Goal: Task Accomplishment & Management: Manage account settings

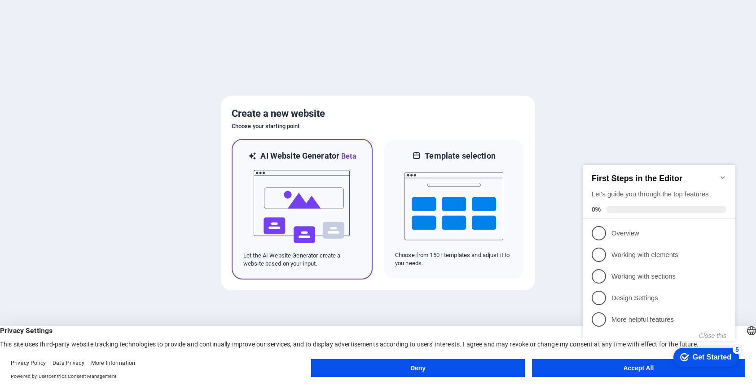
click at [354, 176] on div at bounding box center [302, 207] width 118 height 90
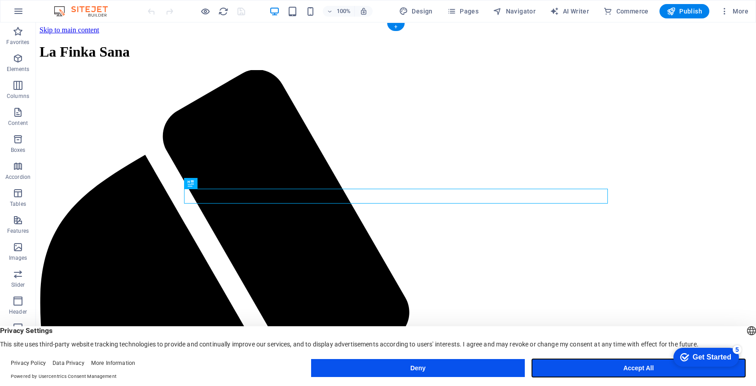
click at [588, 364] on button "Accept All" at bounding box center [638, 368] width 213 height 18
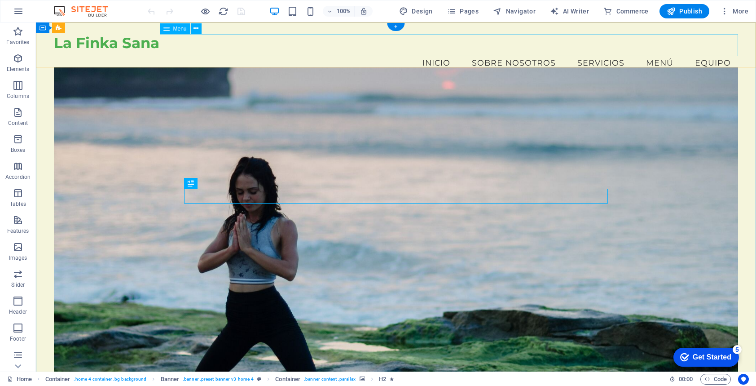
click at [433, 52] on nav "Inicio Sobre Nosotros Servicios Menú Equipo" at bounding box center [396, 63] width 684 height 22
click at [176, 26] on span "Menu" at bounding box center [179, 28] width 13 height 5
click at [194, 27] on icon at bounding box center [196, 28] width 5 height 9
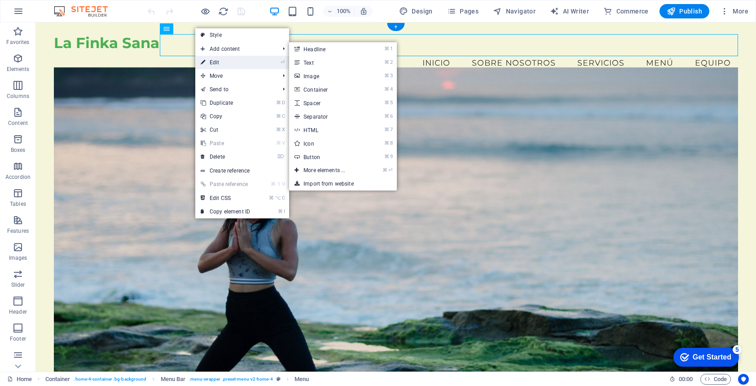
click at [235, 66] on link "⏎ Edit" at bounding box center [225, 62] width 60 height 13
select select
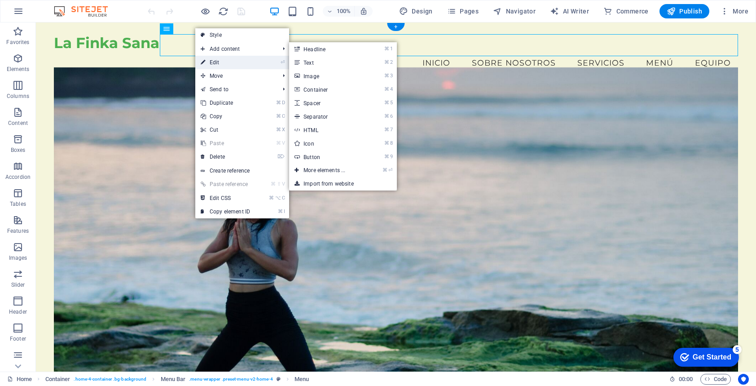
select select
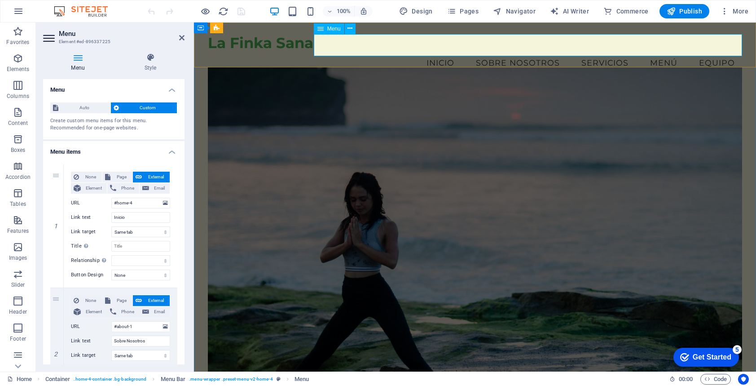
click at [442, 52] on nav "Inicio Sobre Nosotros Servicios Menú Equipo" at bounding box center [475, 63] width 534 height 22
click at [352, 30] on icon at bounding box center [350, 28] width 5 height 9
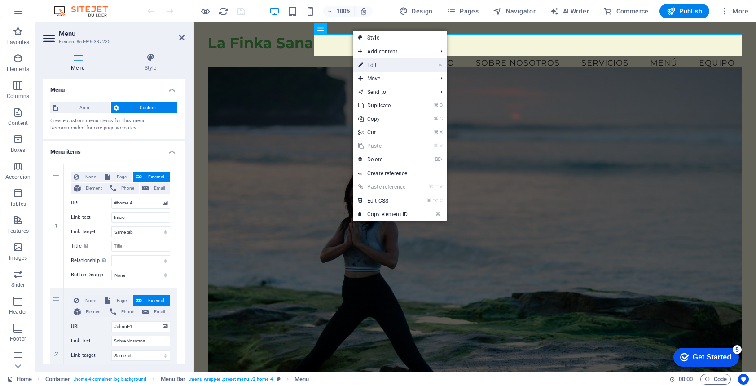
click at [385, 64] on link "⏎ Edit" at bounding box center [383, 64] width 60 height 13
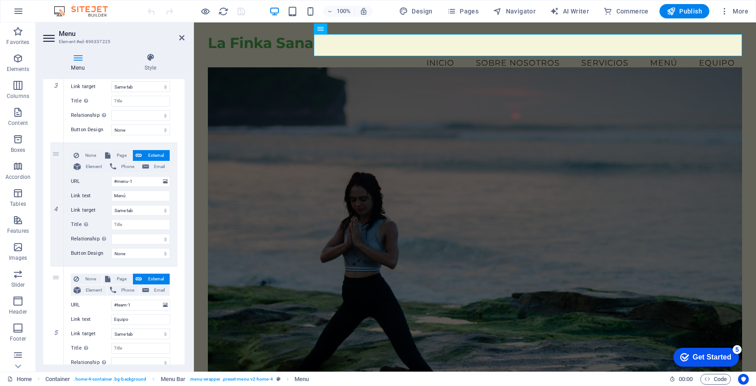
scroll to position [393, 0]
click at [56, 207] on link at bounding box center [57, 203] width 11 height 11
select select
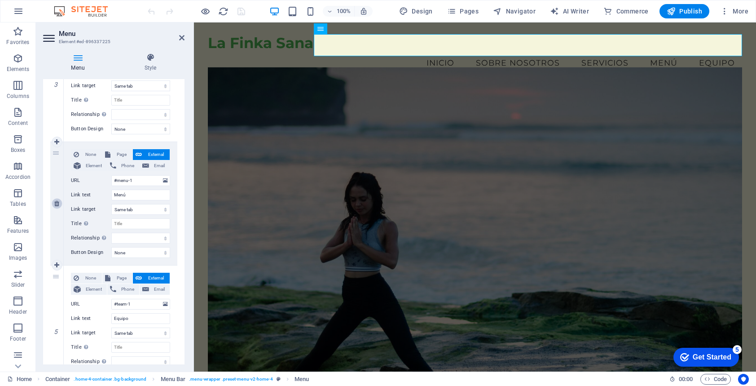
type input "#team-1"
type input "Equipo"
select select
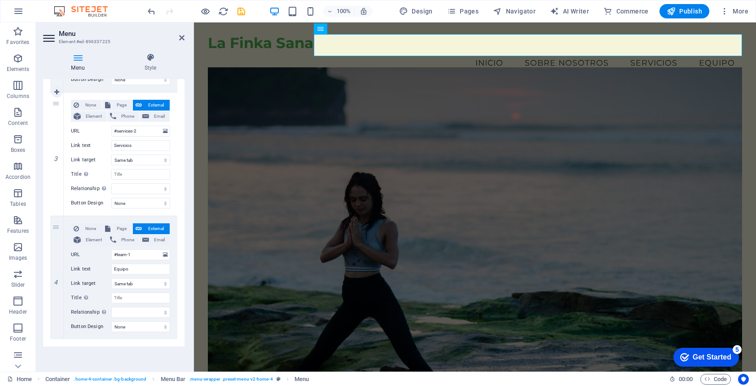
scroll to position [319, 0]
click at [139, 267] on input "Equipo" at bounding box center [140, 269] width 59 height 11
type input "CONTAC"
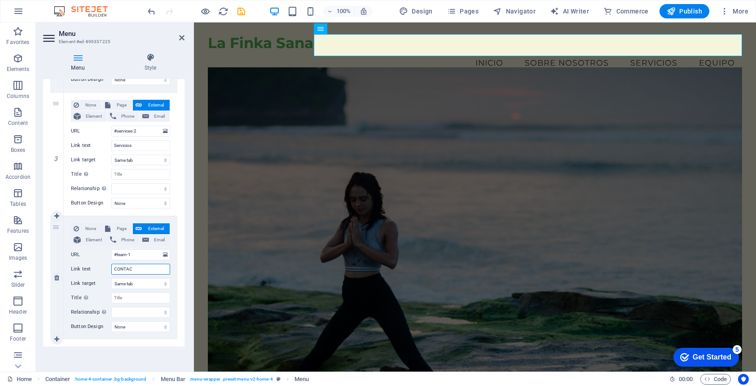
select select
type input "C"
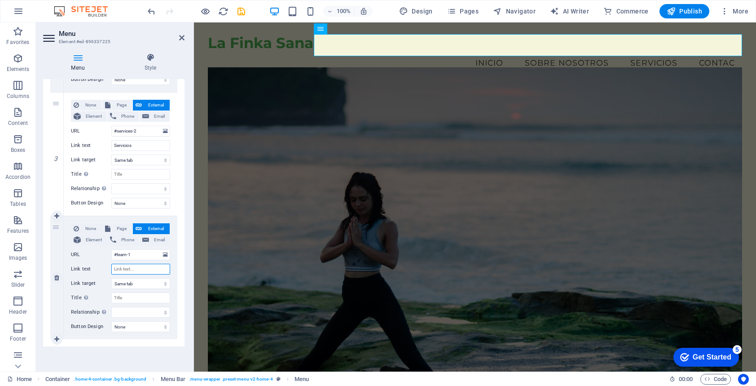
select select
type input "C"
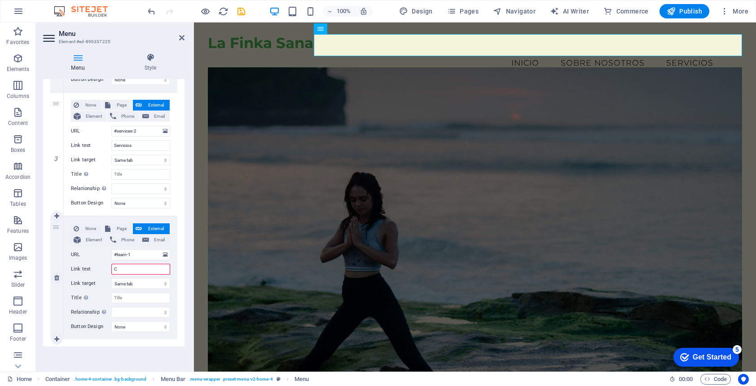
select select
type input "Contact"
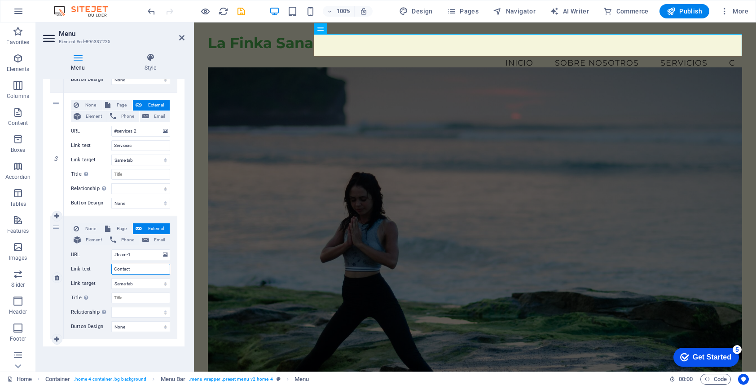
select select
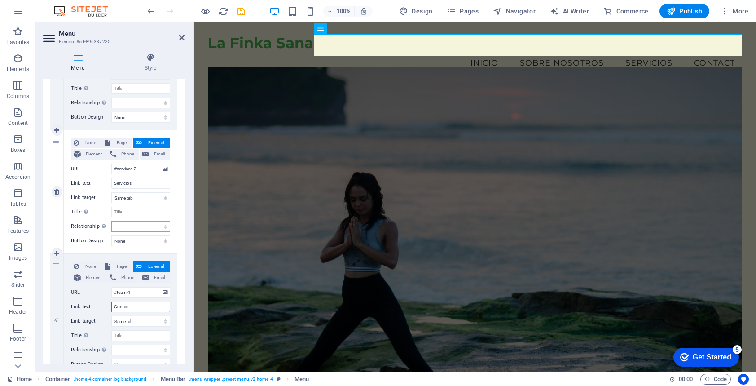
scroll to position [264, 0]
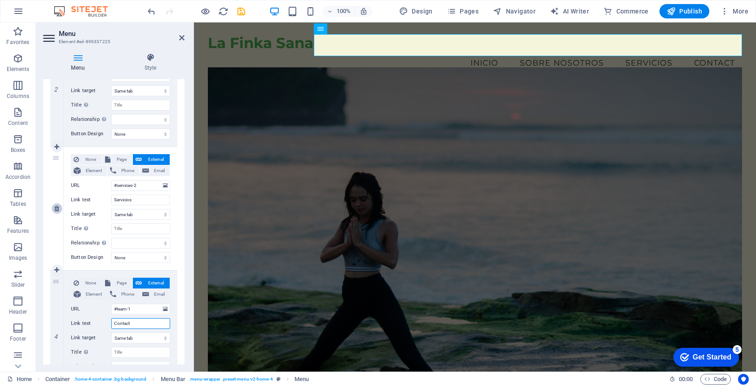
type input "Contact"
click at [57, 208] on icon at bounding box center [56, 208] width 5 height 6
select select
type input "#team-1"
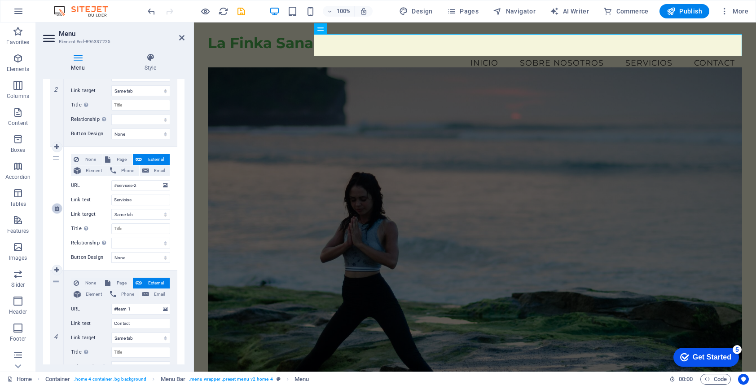
type input "Contact"
select select
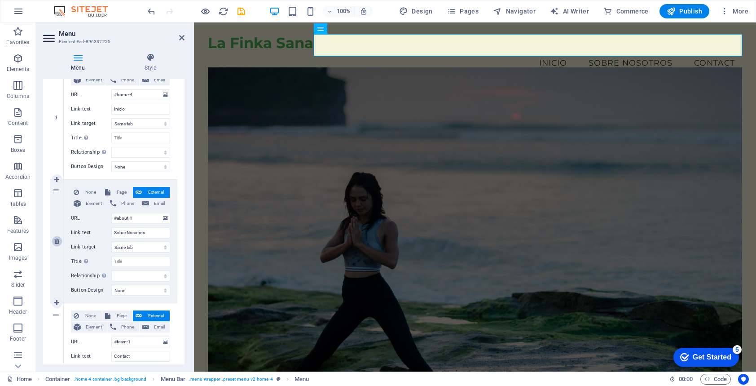
scroll to position [119, 0]
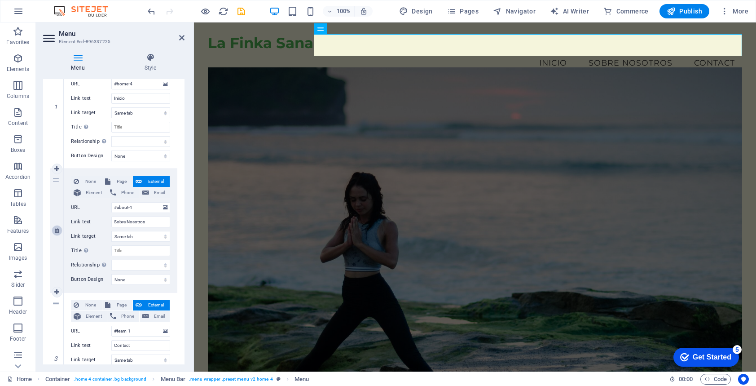
click at [57, 229] on icon at bounding box center [56, 230] width 5 height 6
select select
type input "#team-1"
type input "Contact"
select select
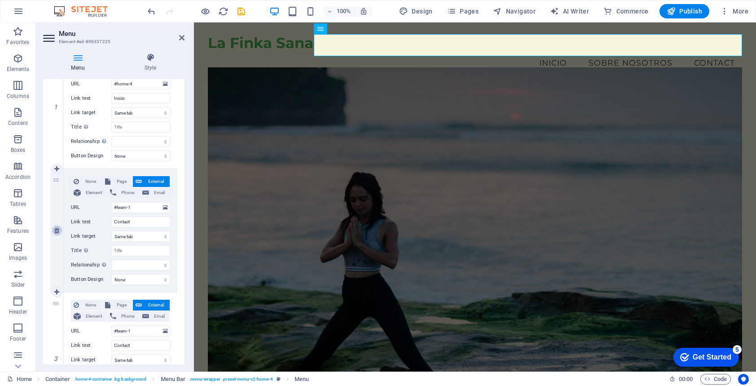
scroll to position [72, 0]
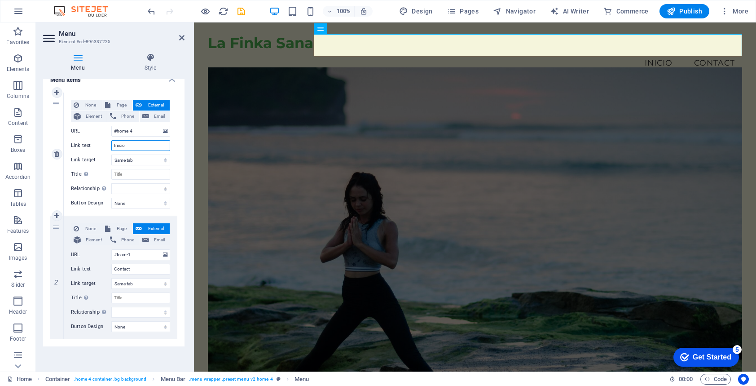
click at [139, 144] on input "Inicio" at bounding box center [140, 145] width 59 height 11
click at [60, 152] on link at bounding box center [57, 154] width 11 height 11
type input "#team-1"
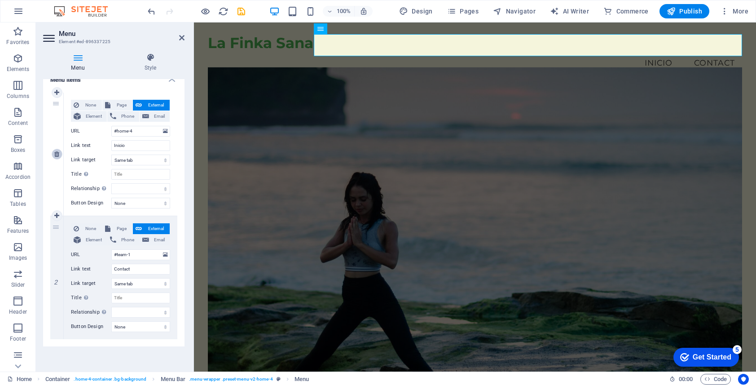
type input "Contact"
select select
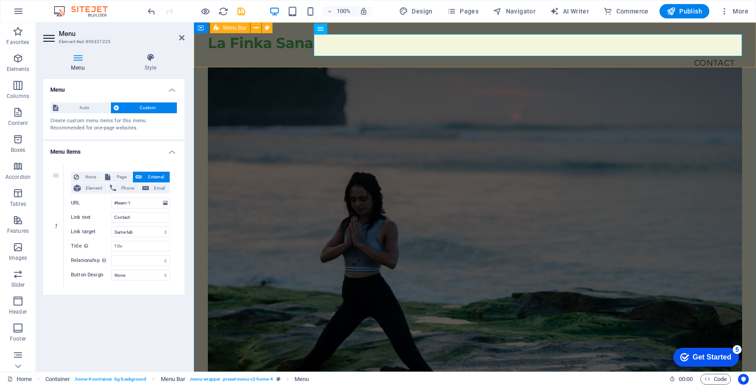
click at [248, 54] on div "La Finka Sana Menu Contact" at bounding box center [475, 53] width 562 height 63
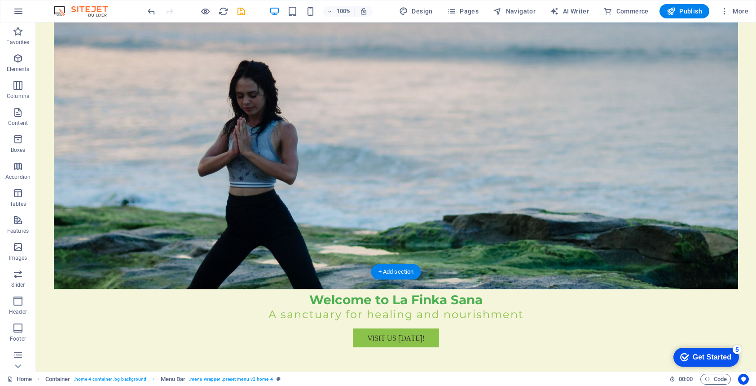
scroll to position [159, 0]
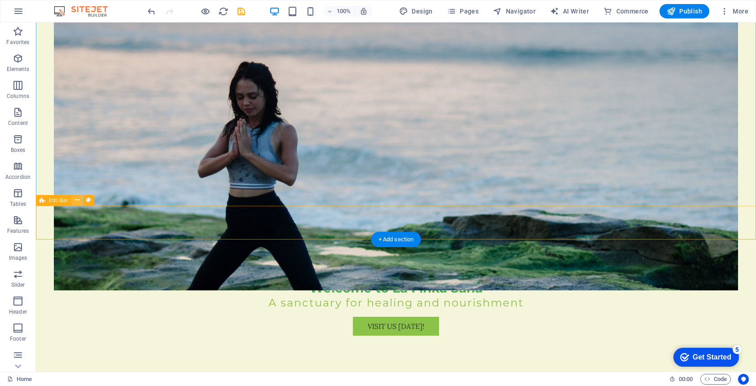
click at [75, 199] on icon at bounding box center [77, 199] width 5 height 9
click at [78, 200] on icon at bounding box center [77, 199] width 5 height 9
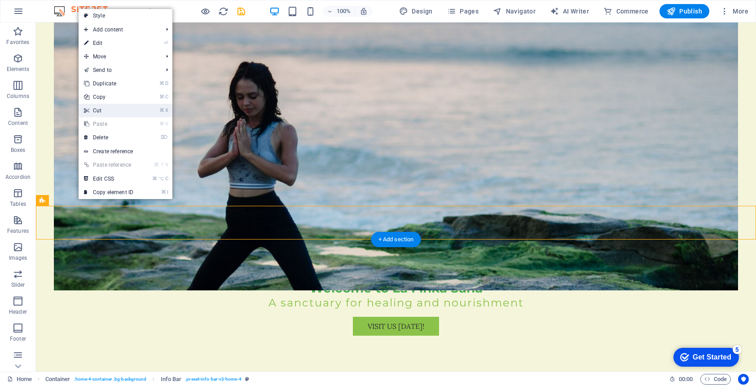
click at [127, 108] on link "⌘ X Cut" at bounding box center [109, 110] width 60 height 13
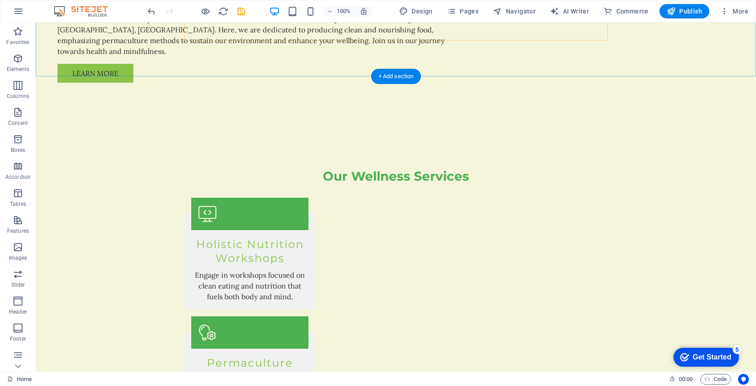
scroll to position [849, 0]
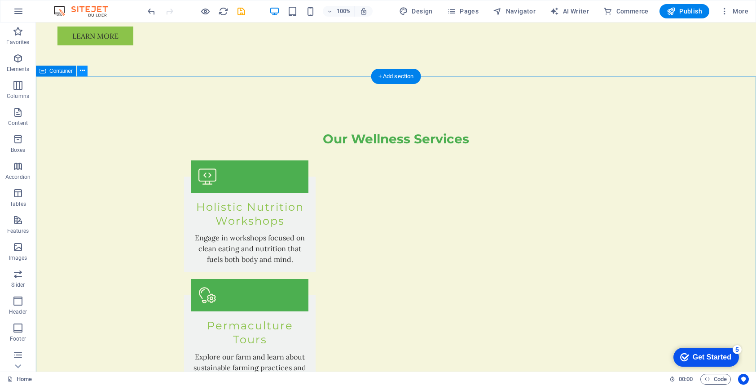
click at [84, 72] on icon at bounding box center [82, 70] width 5 height 9
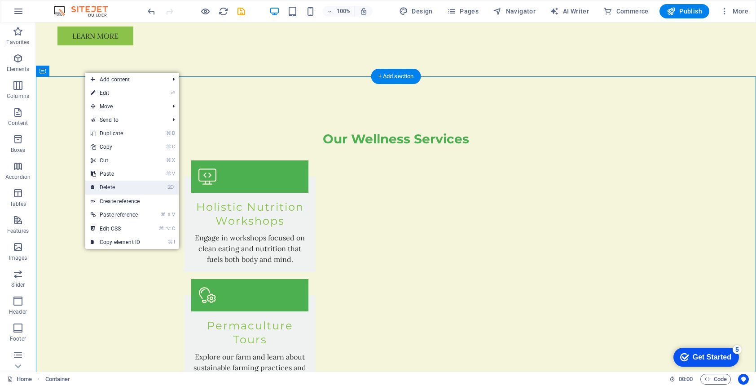
click at [137, 187] on link "⌦ Delete" at bounding box center [115, 187] width 60 height 13
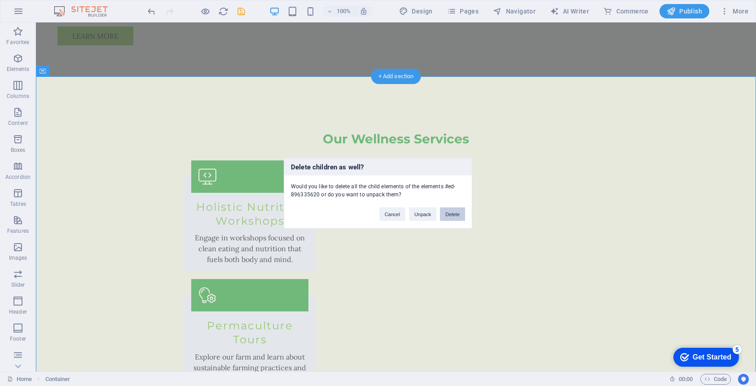
click at [459, 214] on button "Delete" at bounding box center [452, 213] width 25 height 13
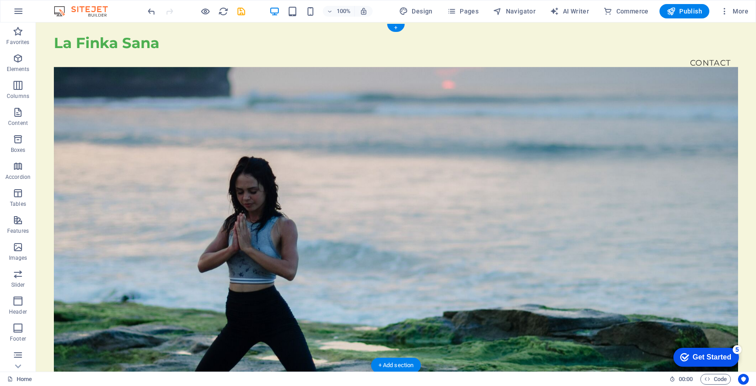
scroll to position [0, 0]
click at [691, 15] on span "Publish" at bounding box center [684, 11] width 35 height 9
